Goal: Task Accomplishment & Management: Manage account settings

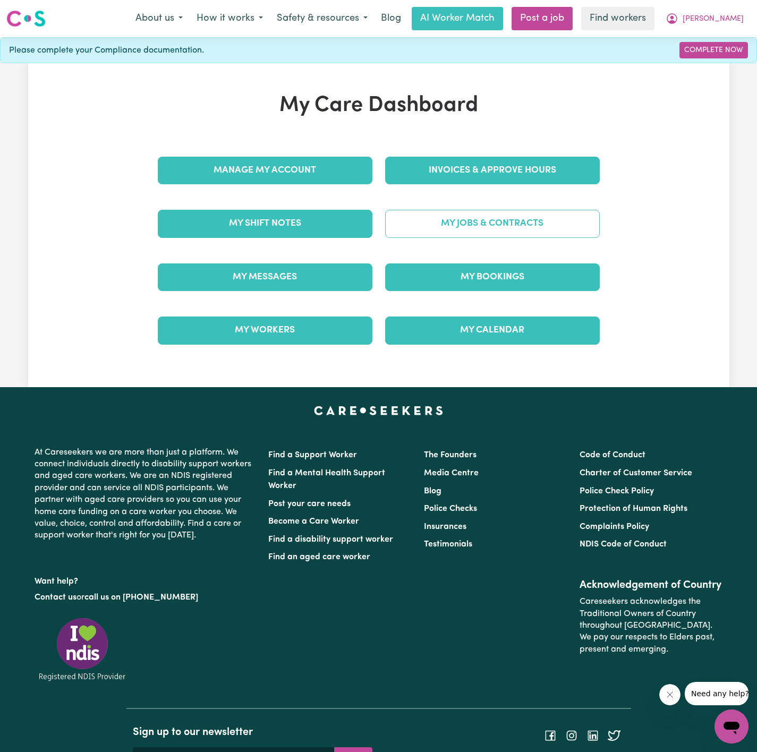
click at [515, 226] on link "My Jobs & Contracts" at bounding box center [492, 224] width 215 height 28
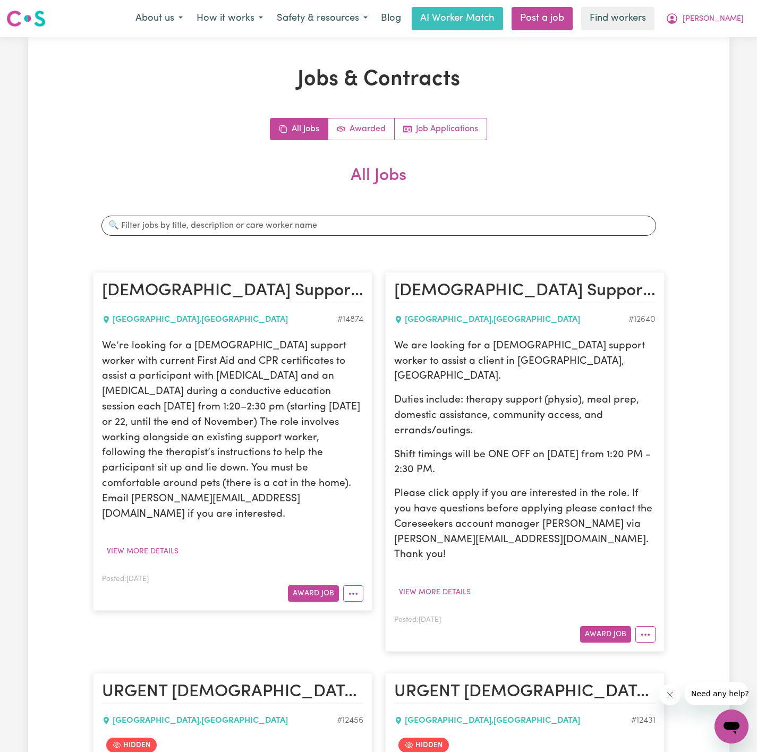
click at [175, 373] on p "We’re looking for a female support worker with current First Aid and CPR certif…" at bounding box center [232, 431] width 261 height 184
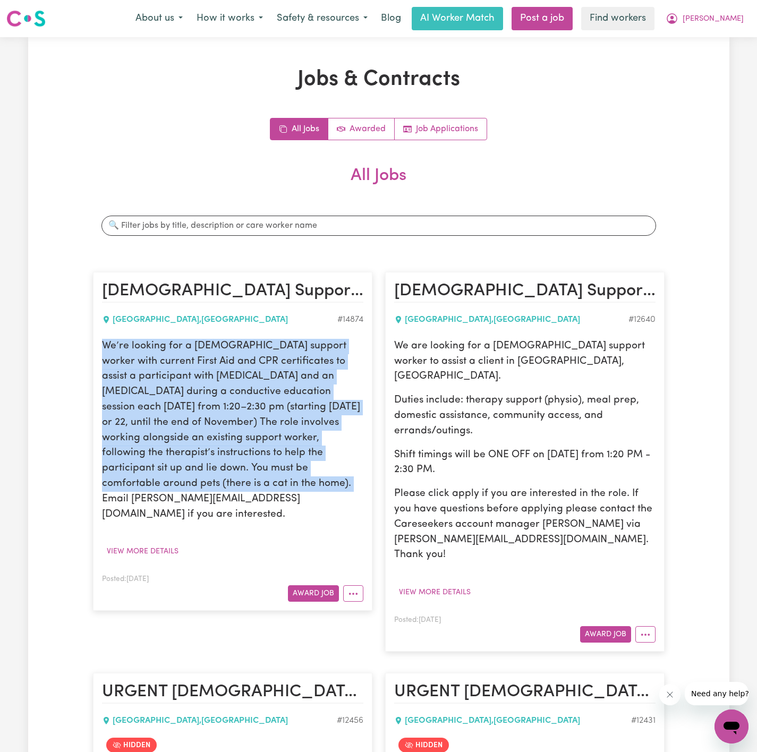
drag, startPoint x: 104, startPoint y: 348, endPoint x: 154, endPoint y: 488, distance: 148.2
click at [154, 488] on p "We’re looking for a female support worker with current First Aid and CPR certif…" at bounding box center [232, 431] width 261 height 184
copy p "We’re looking for a female support worker with current First Aid and CPR certif…"
drag, startPoint x: 743, startPoint y: 13, endPoint x: 737, endPoint y: 29, distance: 17.5
click at [743, 13] on button "Leah" at bounding box center [705, 18] width 92 height 22
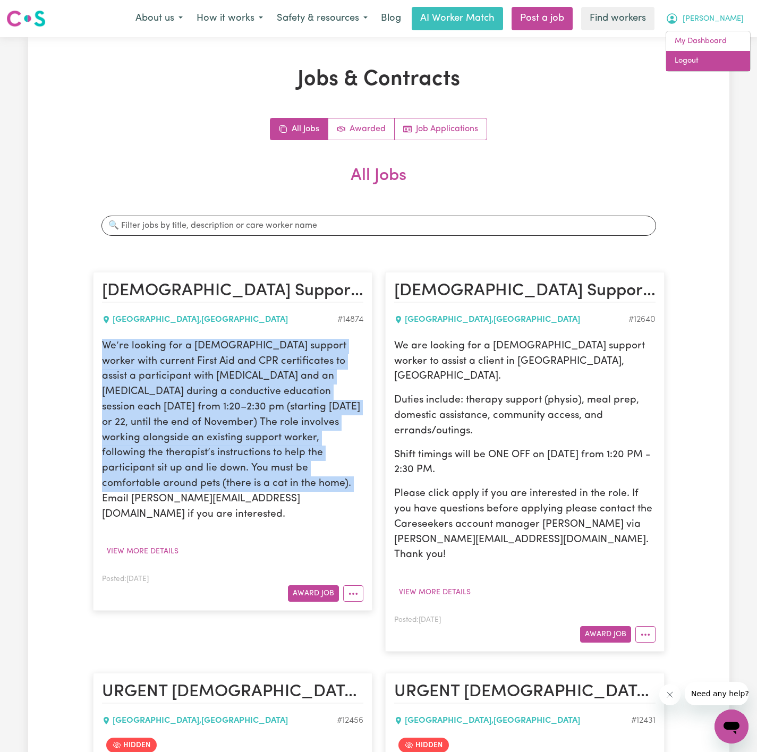
click at [729, 64] on link "Logout" at bounding box center [708, 61] width 84 height 20
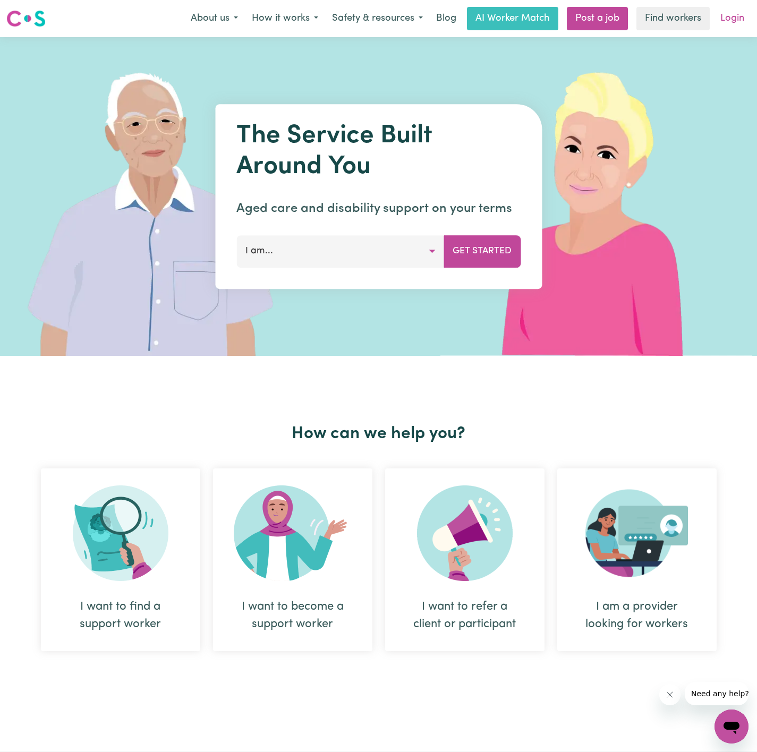
click at [732, 19] on link "Login" at bounding box center [732, 18] width 37 height 23
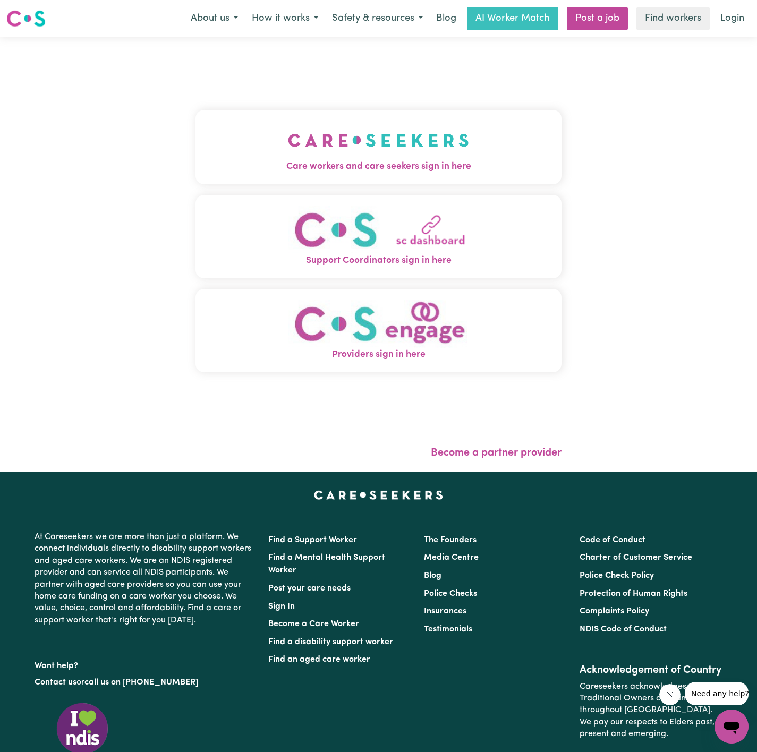
click at [456, 147] on img "Care workers and care seekers sign in here" at bounding box center [378, 140] width 181 height 39
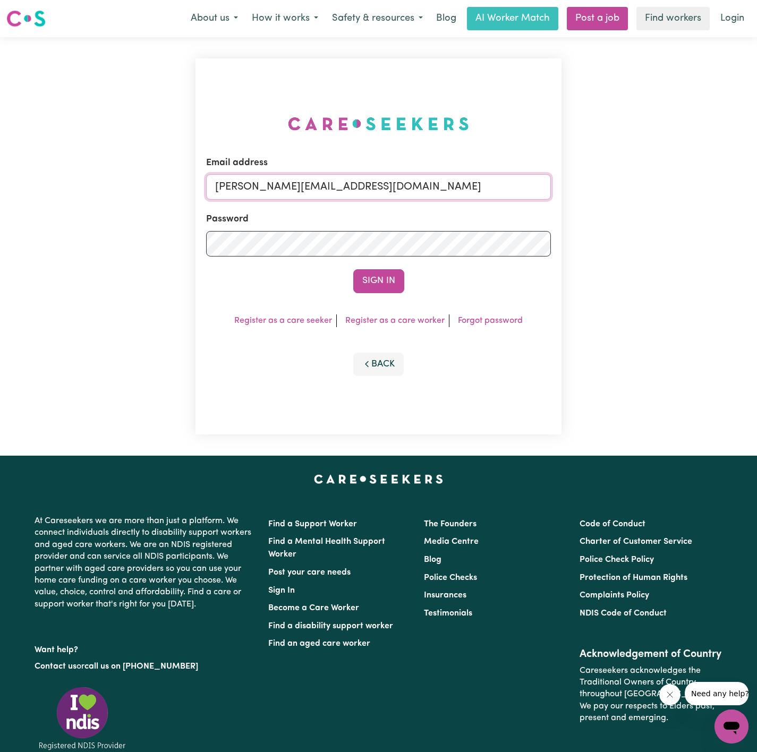
click at [411, 190] on input "dyan@careseekers.com.au" at bounding box center [378, 187] width 345 height 26
drag, startPoint x: 477, startPoint y: 185, endPoint x: 552, endPoint y: 184, distance: 74.9
click at [552, 183] on div "Email address superuser~Mai-TanNguyenYS@careseekers.com.au Password Sign In Reg…" at bounding box center [379, 246] width 366 height 376
type input "superuser~KirelleNarraweenaINC@careseekers.com.au"
click at [387, 281] on button "Sign In" at bounding box center [378, 280] width 51 height 23
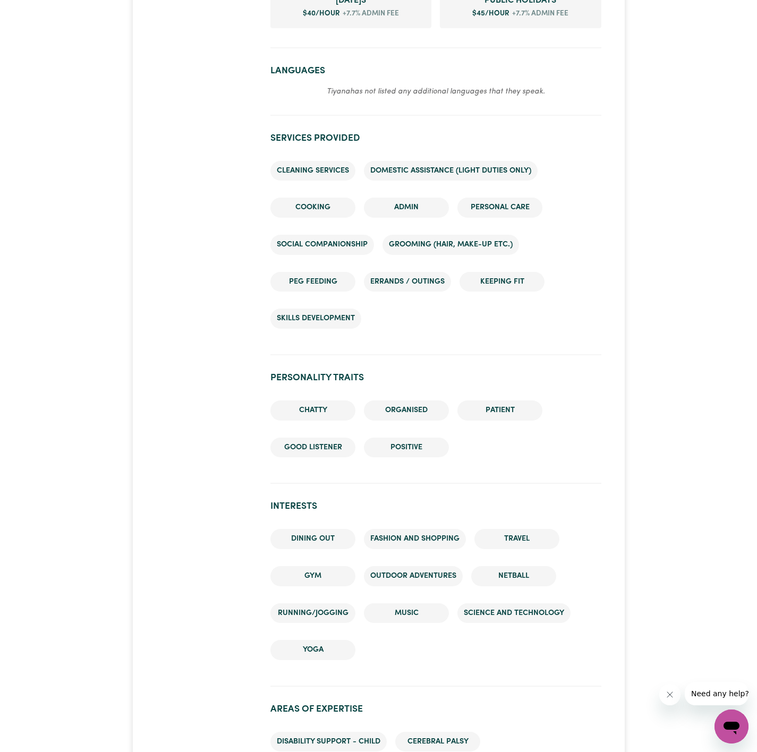
scroll to position [1036, 0]
